Goal: Find specific page/section: Find specific page/section

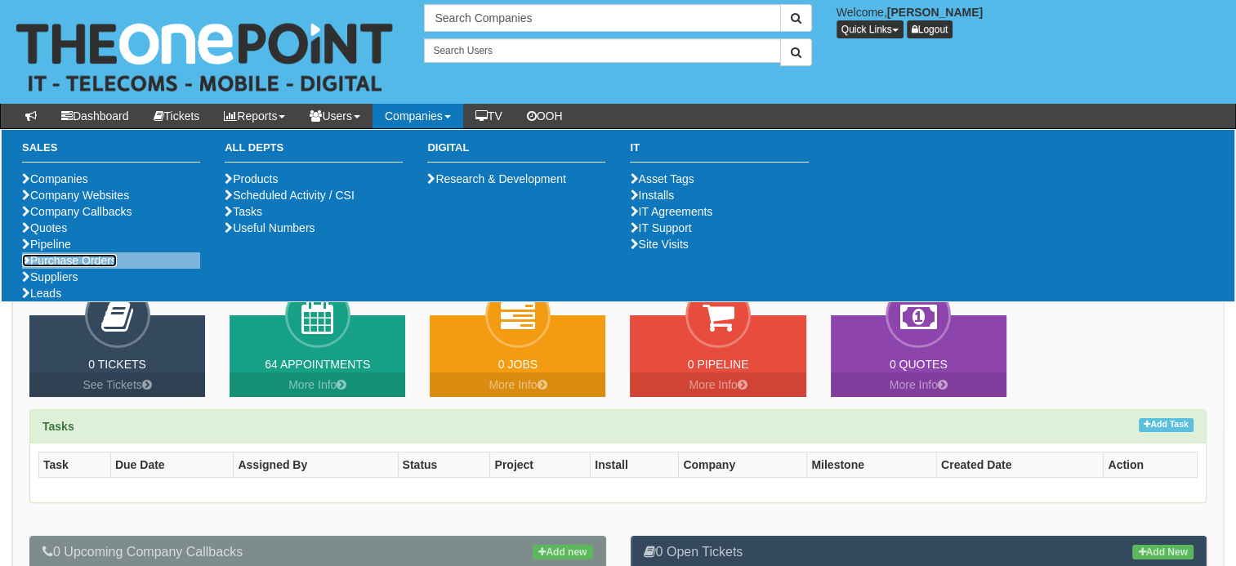
click at [69, 267] on link "Purchase Orders" at bounding box center [69, 260] width 95 height 13
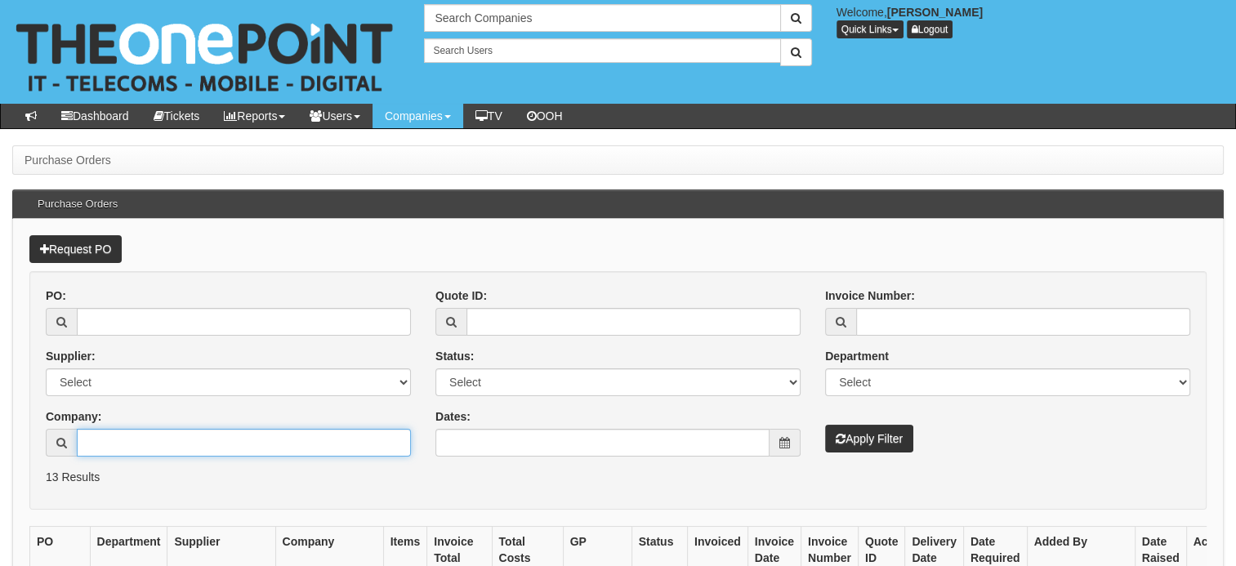
click at [141, 436] on input "Company:" at bounding box center [244, 443] width 334 height 28
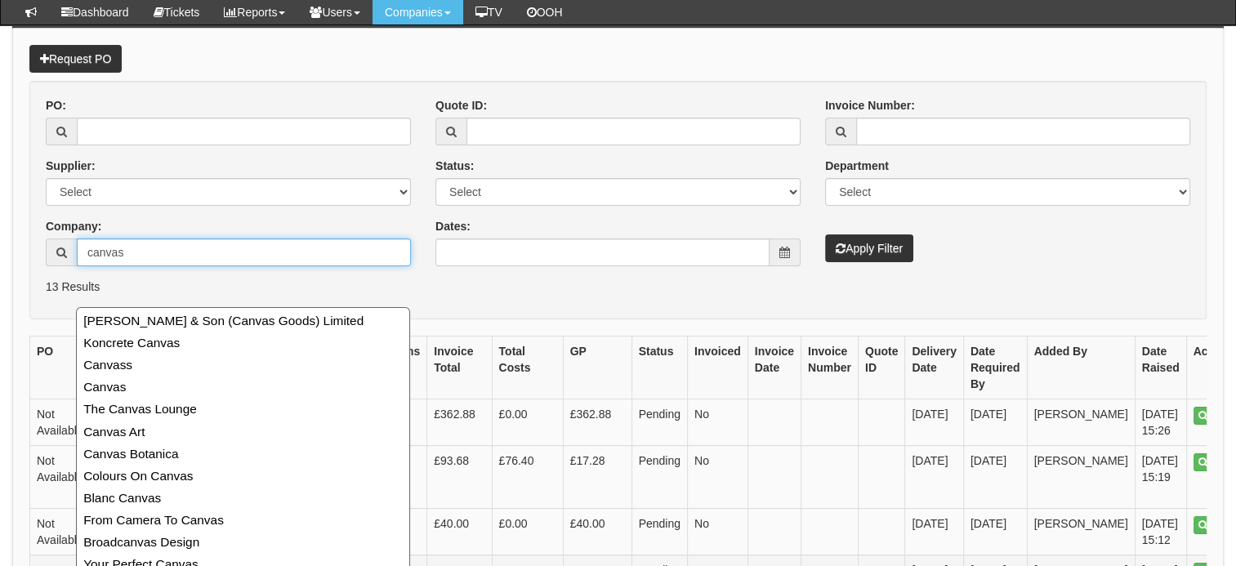
scroll to position [245, 0]
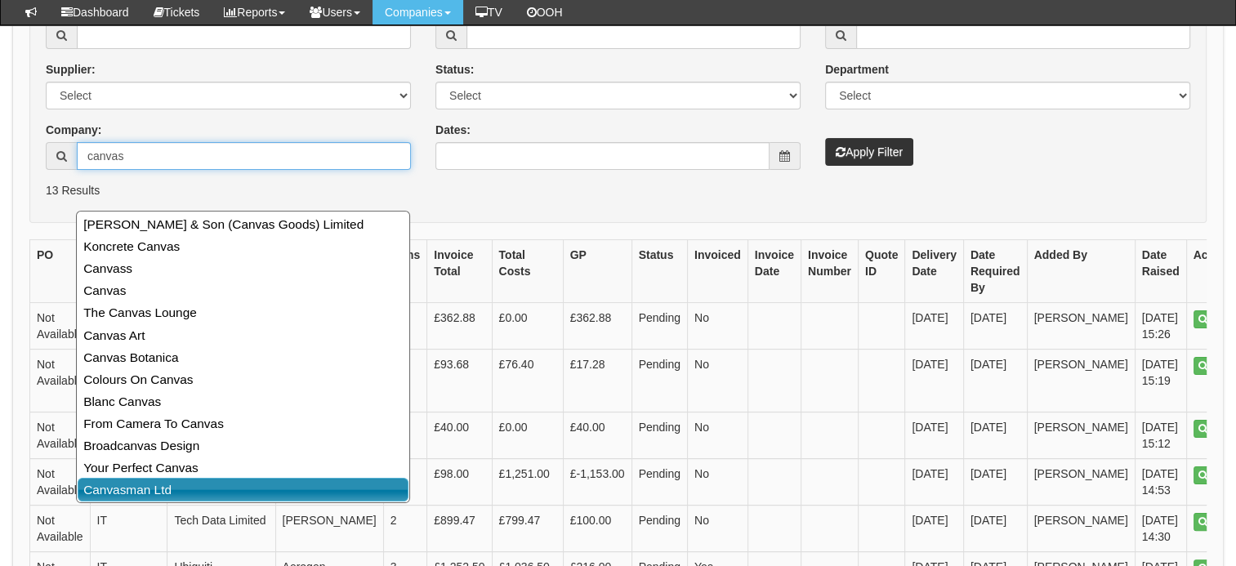
click at [171, 497] on link "Canvasman Ltd" at bounding box center [243, 490] width 331 height 24
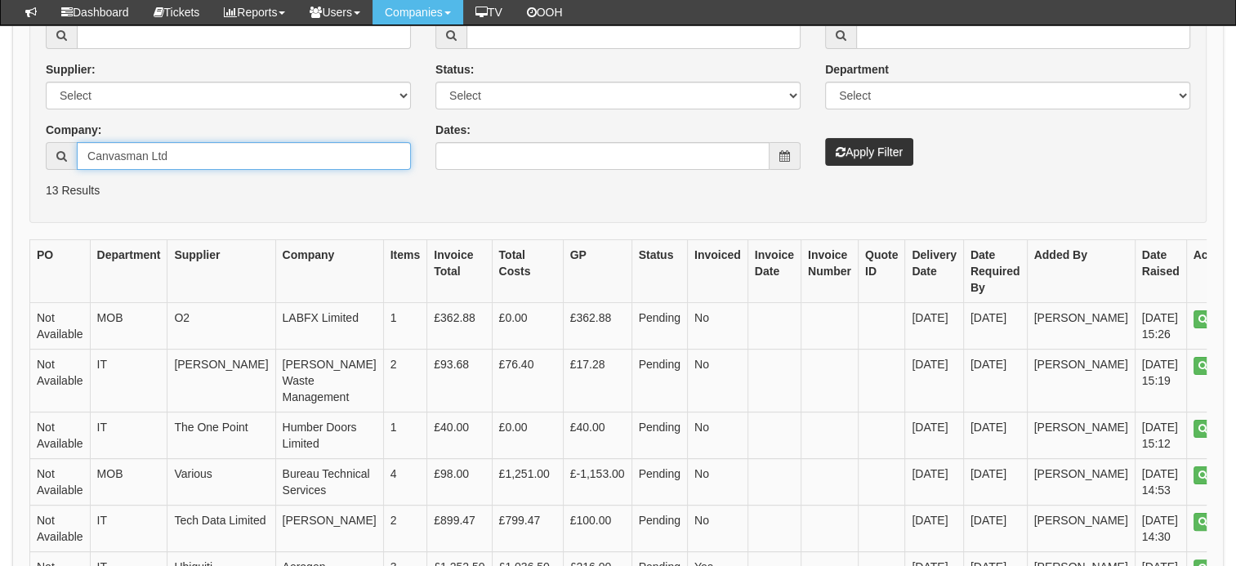
type input "Canvasman Ltd"
click at [878, 146] on button "Apply Filter" at bounding box center [869, 152] width 88 height 28
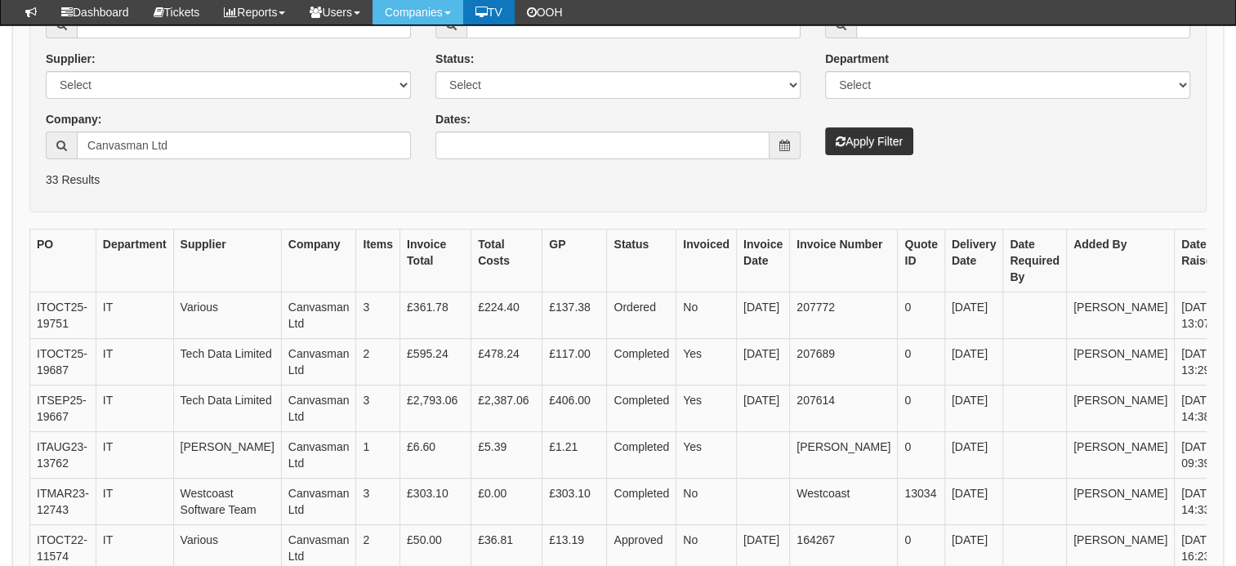
scroll to position [245, 0]
